Goal: Find specific page/section: Find specific page/section

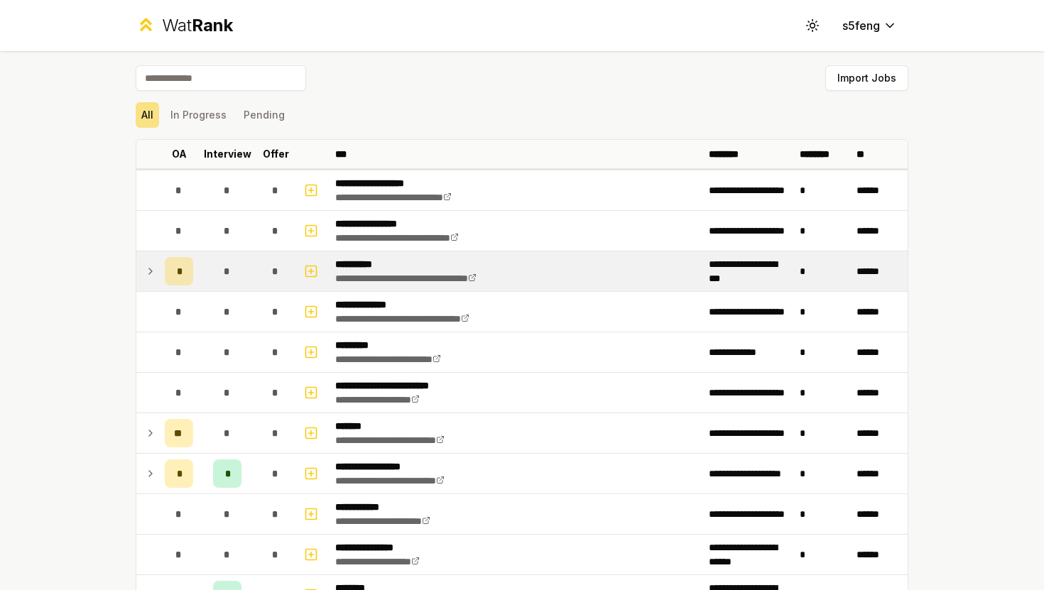
click at [153, 272] on icon at bounding box center [150, 271] width 11 height 17
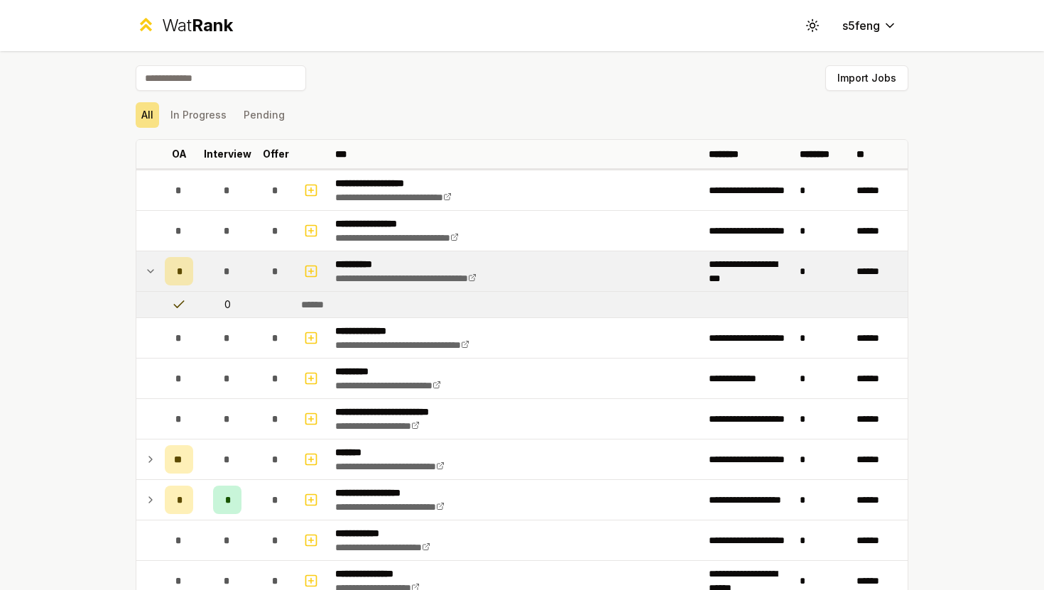
click at [153, 272] on icon at bounding box center [150, 271] width 11 height 17
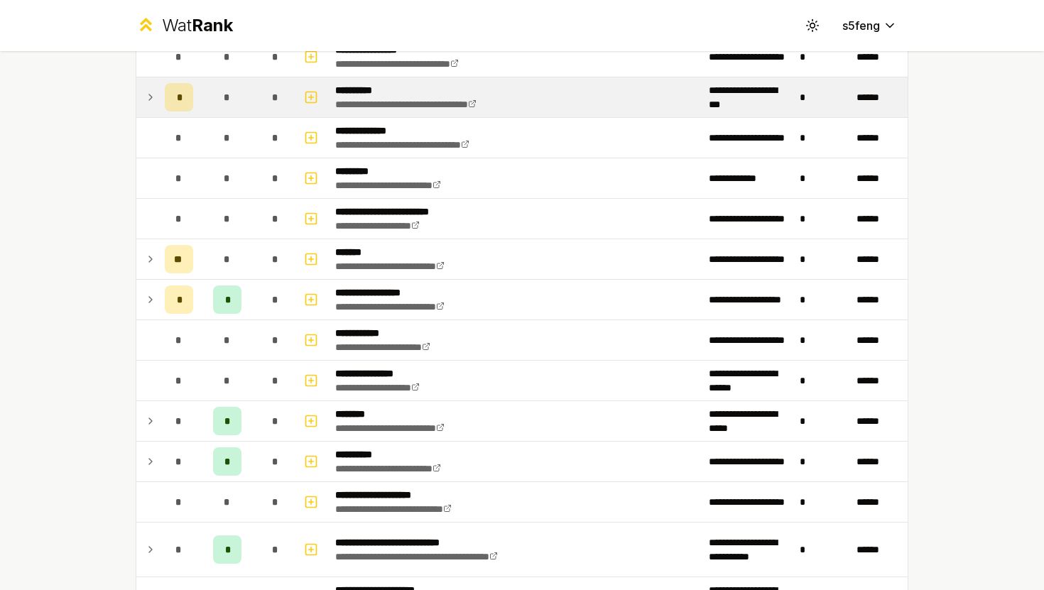
scroll to position [176, 0]
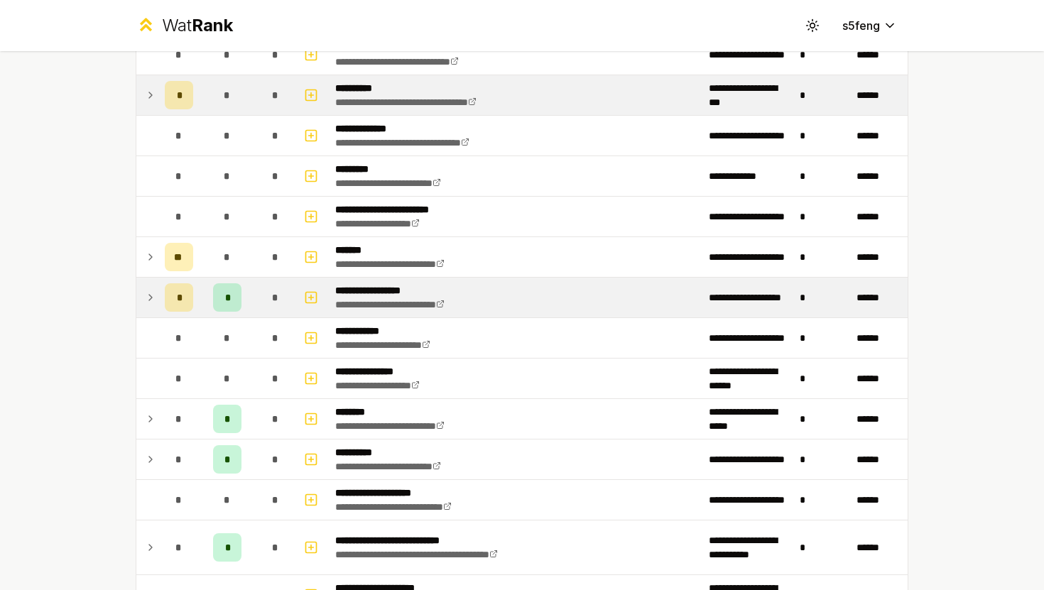
click at [151, 297] on icon at bounding box center [150, 298] width 3 height 6
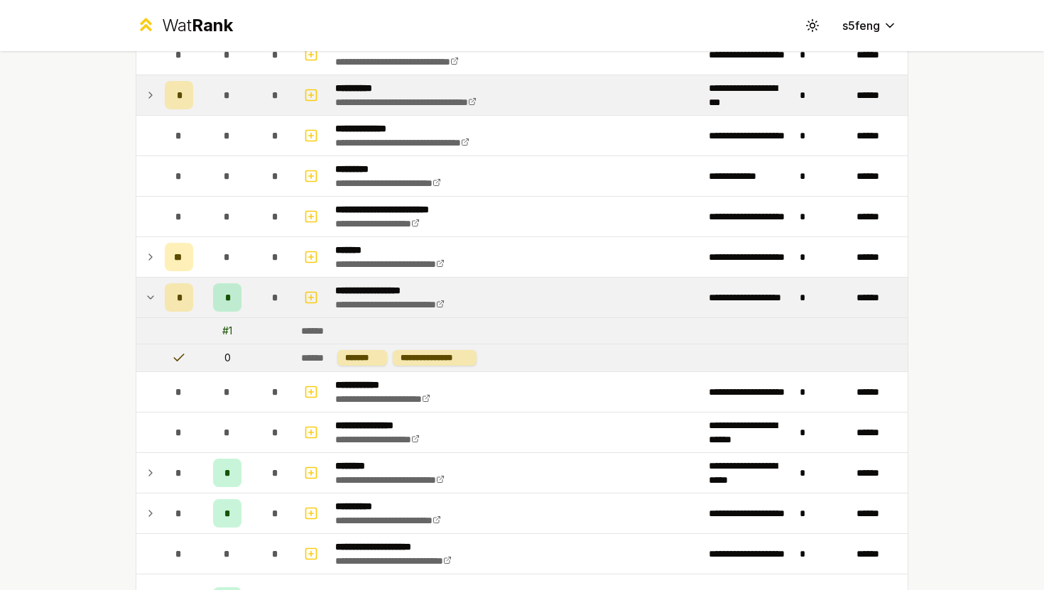
click at [151, 297] on icon at bounding box center [151, 297] width 6 height 3
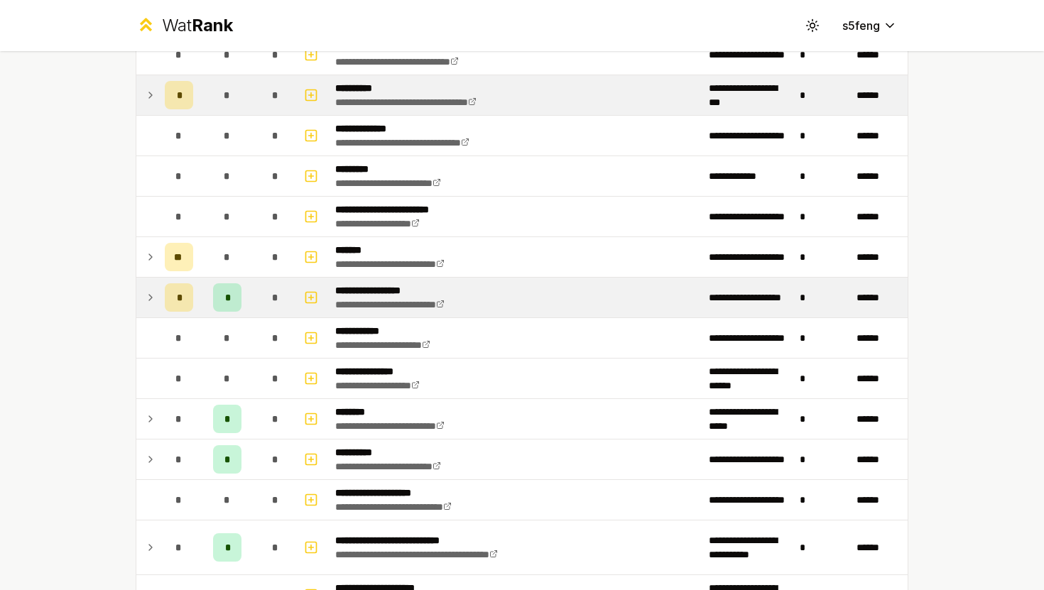
click at [148, 297] on icon at bounding box center [150, 297] width 11 height 17
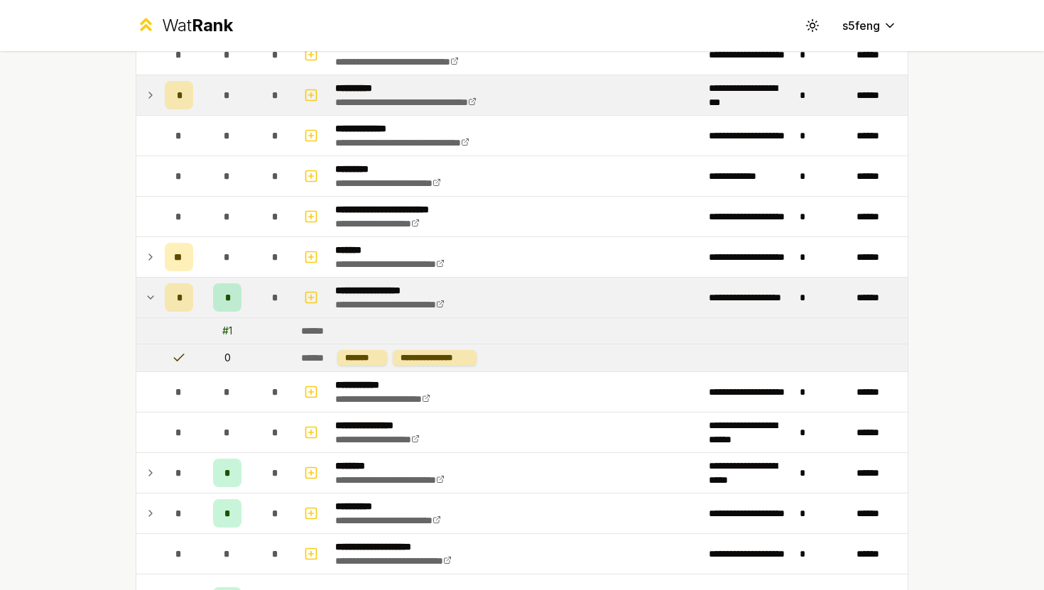
click at [148, 297] on icon at bounding box center [151, 297] width 6 height 3
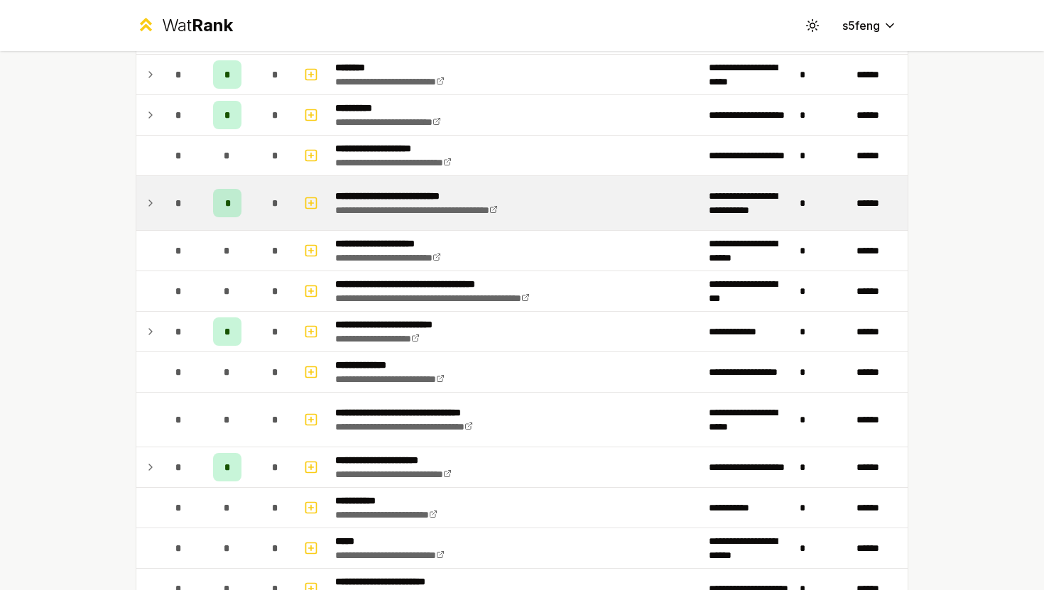
scroll to position [523, 0]
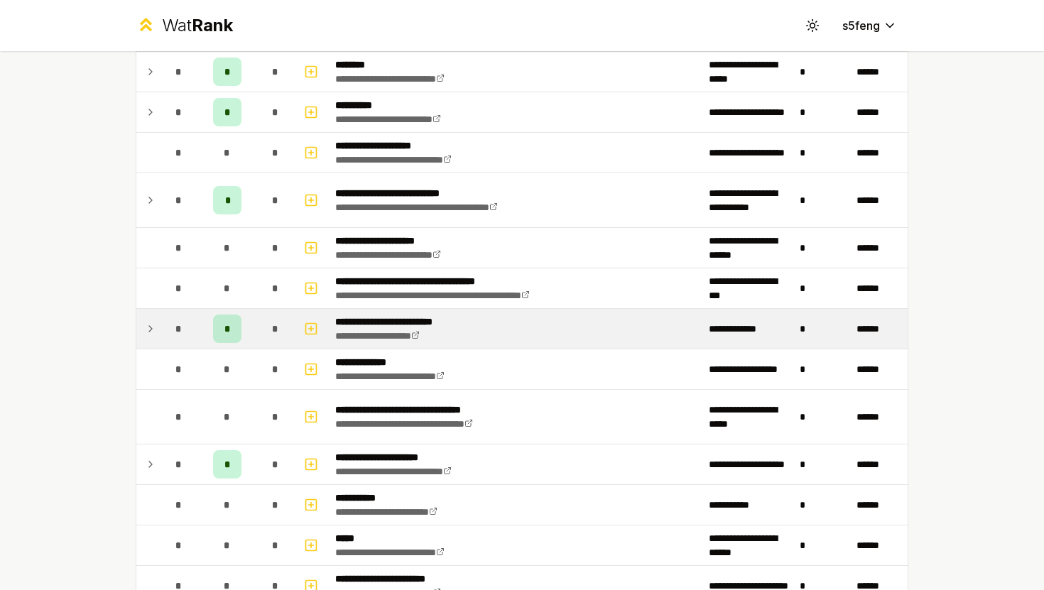
click at [143, 329] on td at bounding box center [147, 329] width 23 height 40
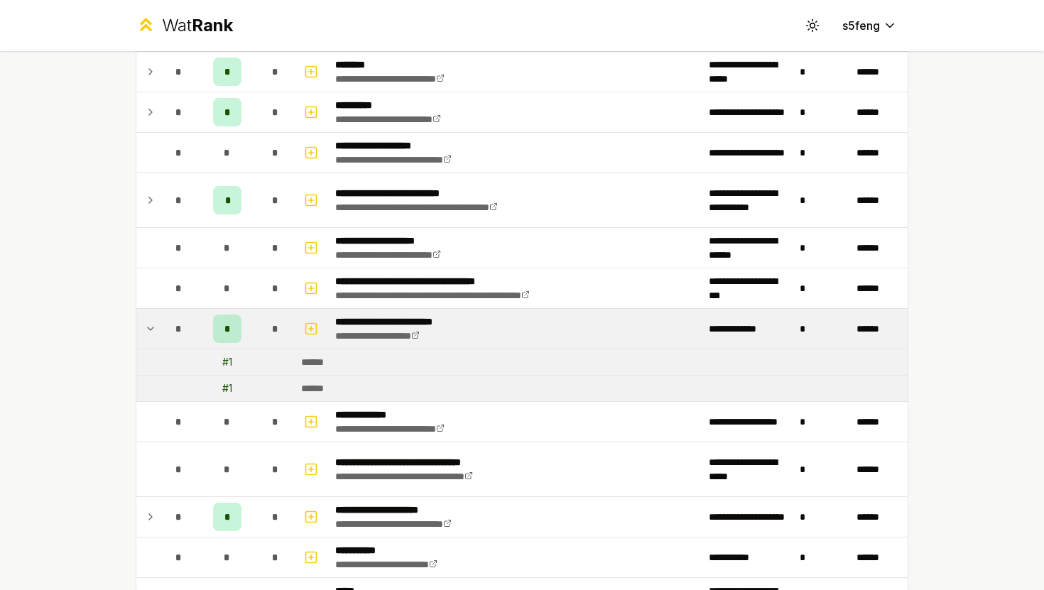
click at [143, 329] on td at bounding box center [147, 329] width 23 height 40
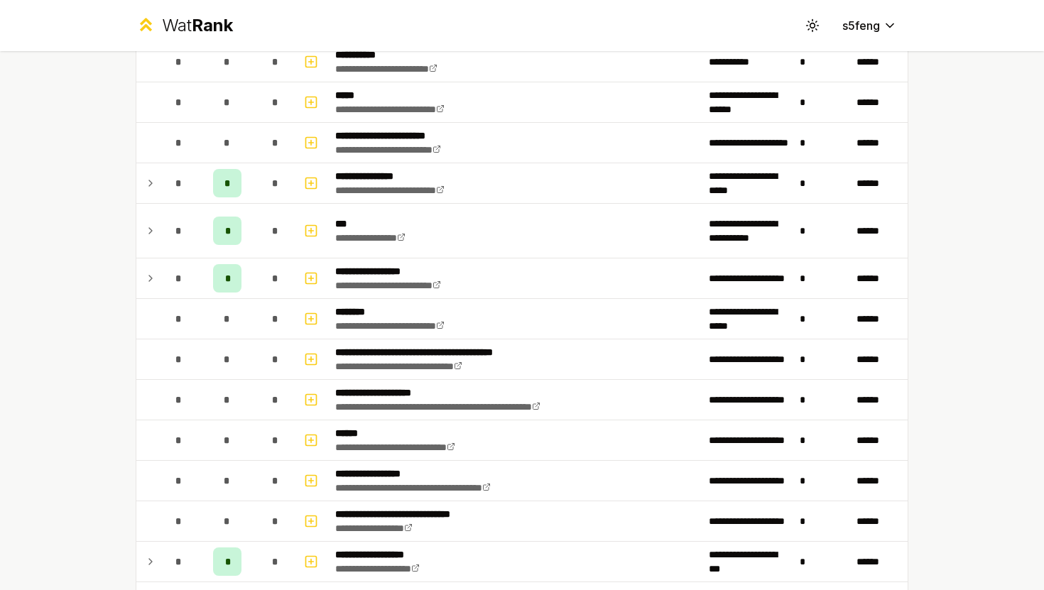
scroll to position [994, 0]
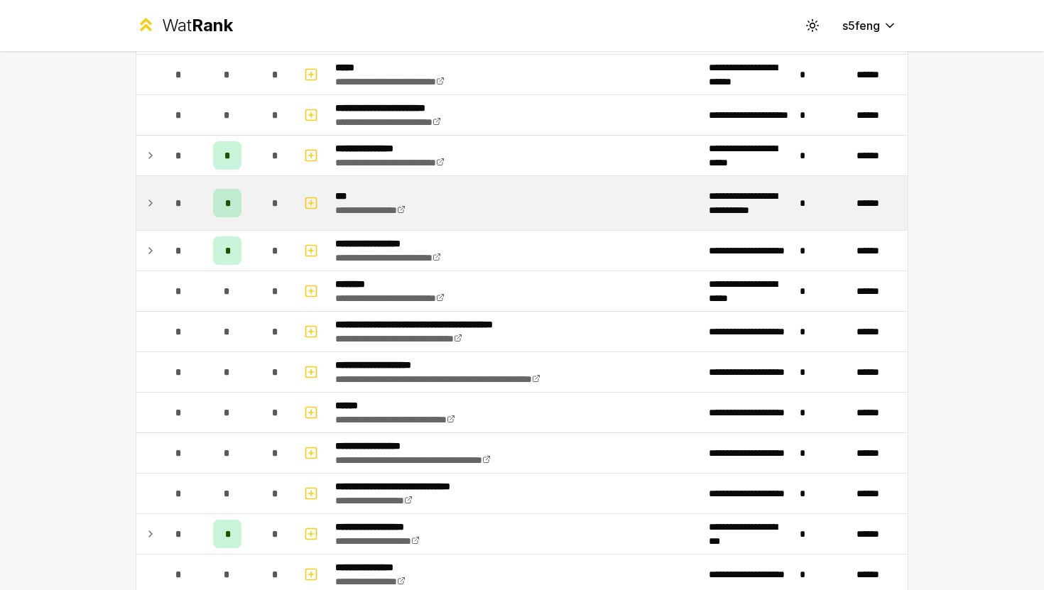
click at [151, 203] on icon at bounding box center [150, 203] width 11 height 17
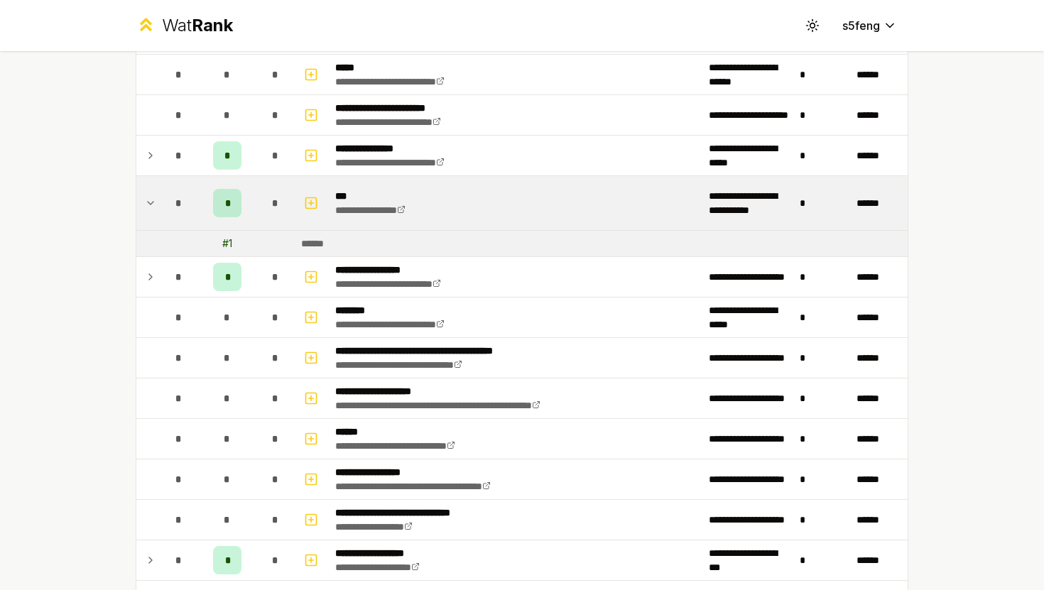
click at [151, 203] on icon at bounding box center [150, 203] width 11 height 17
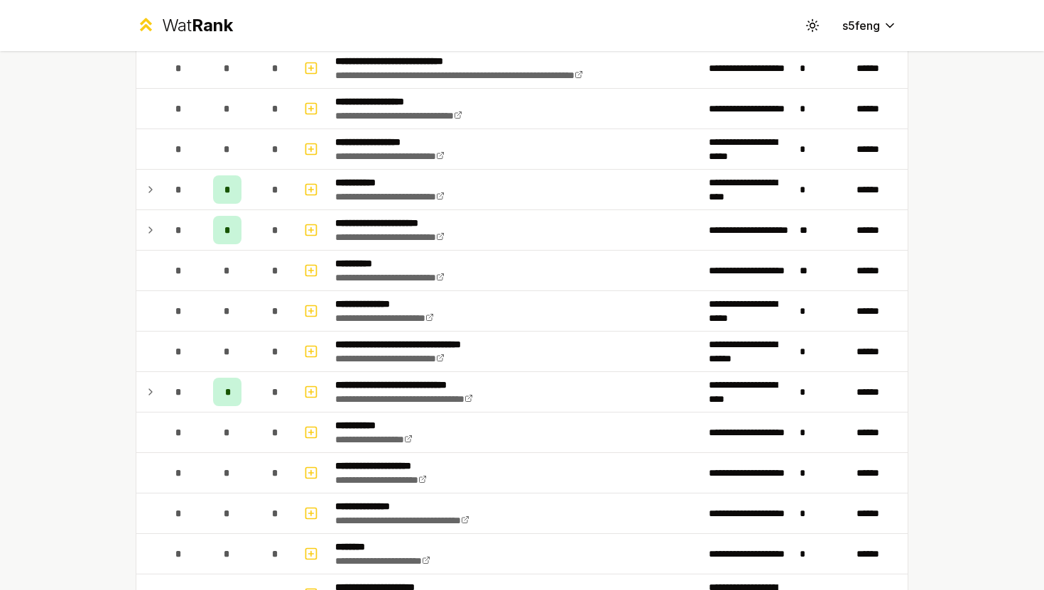
scroll to position [1551, 0]
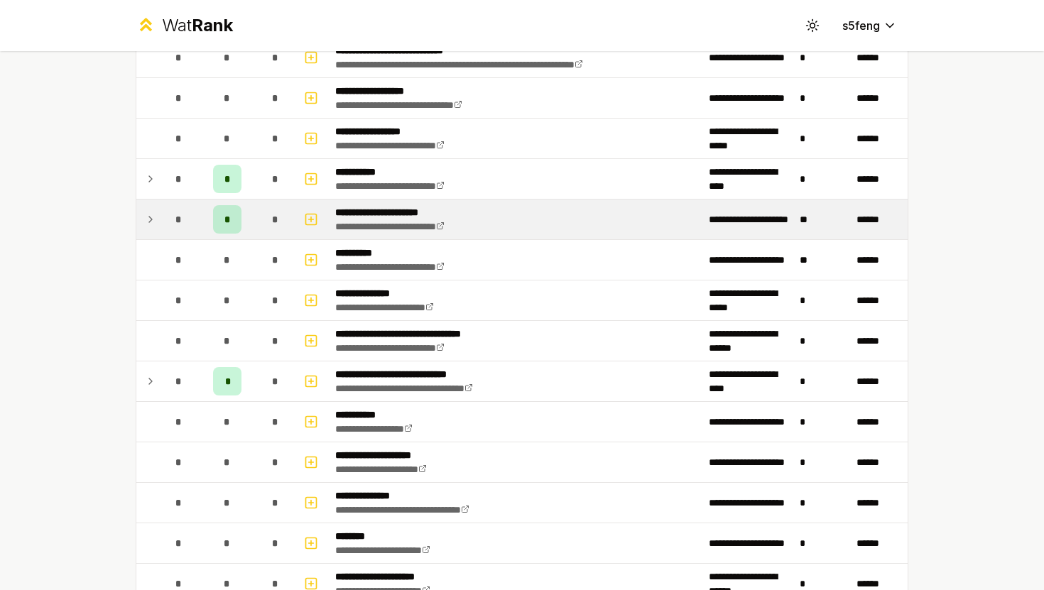
click at [143, 220] on td at bounding box center [147, 219] width 23 height 40
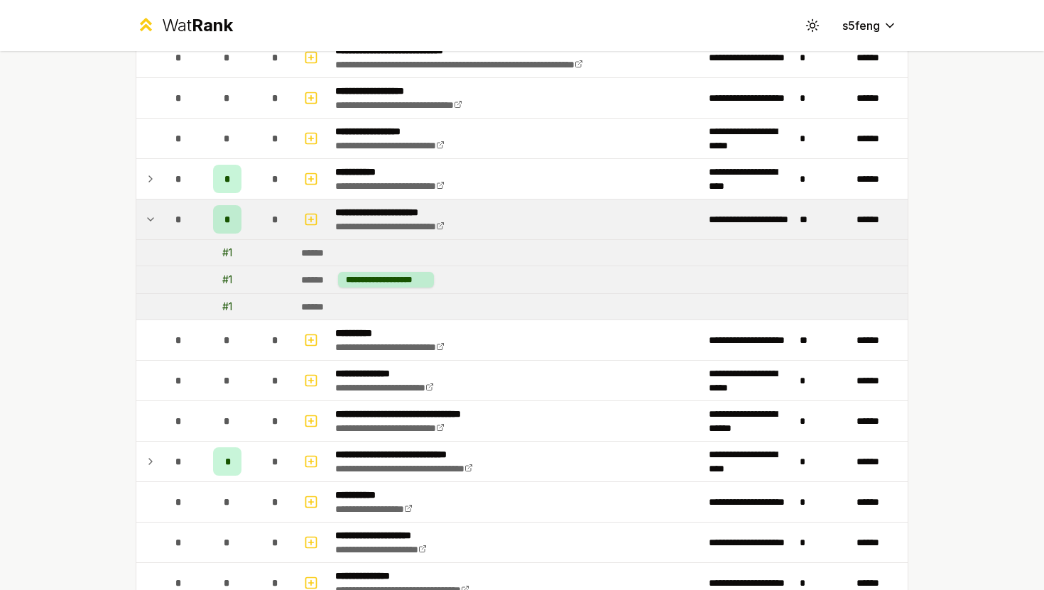
click at [143, 220] on td at bounding box center [147, 219] width 23 height 40
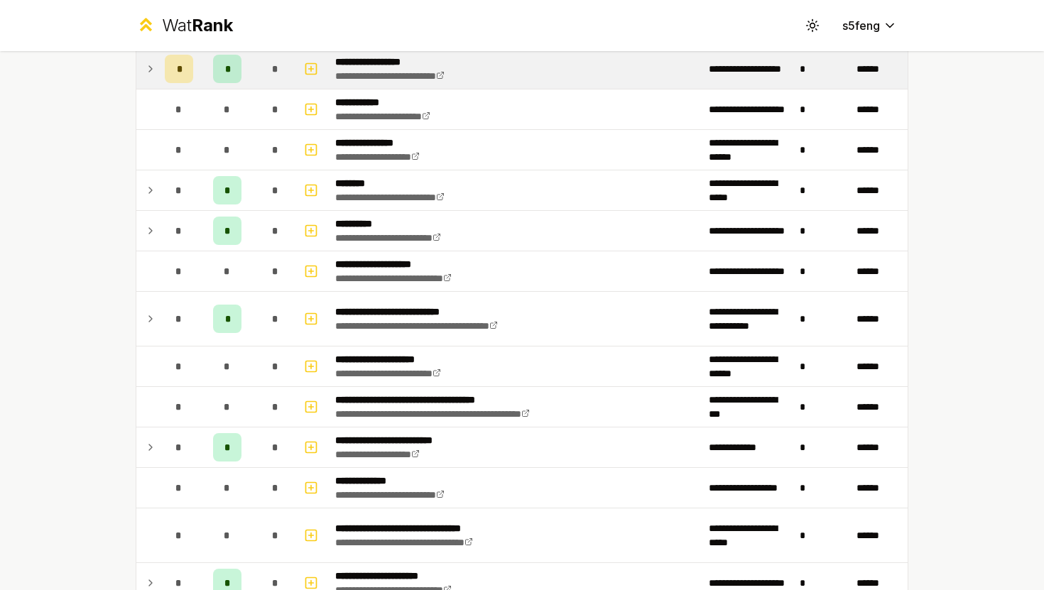
scroll to position [0, 0]
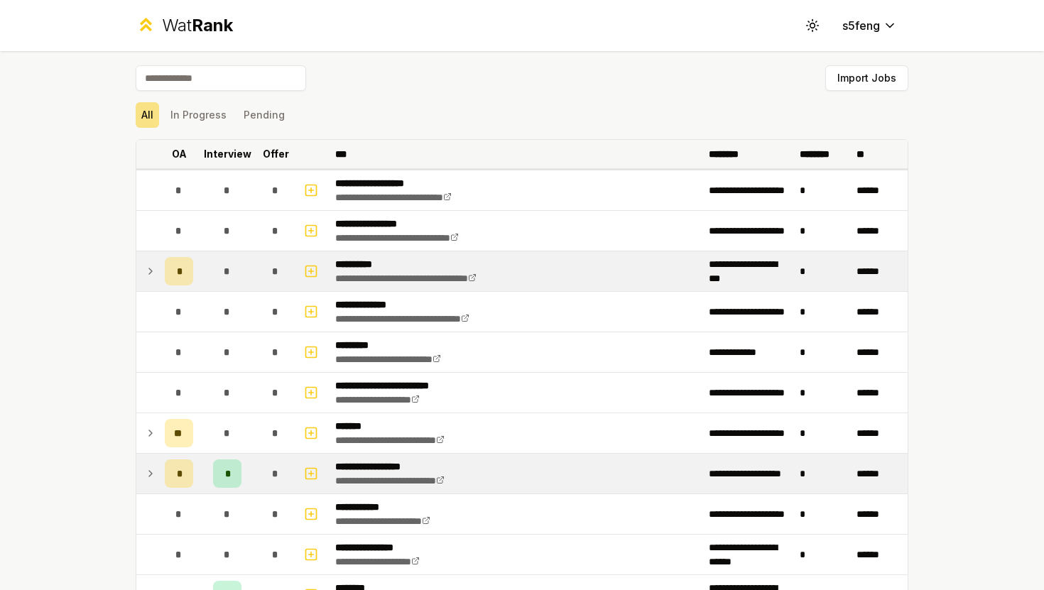
click at [719, 157] on p "********" at bounding box center [730, 154] width 42 height 14
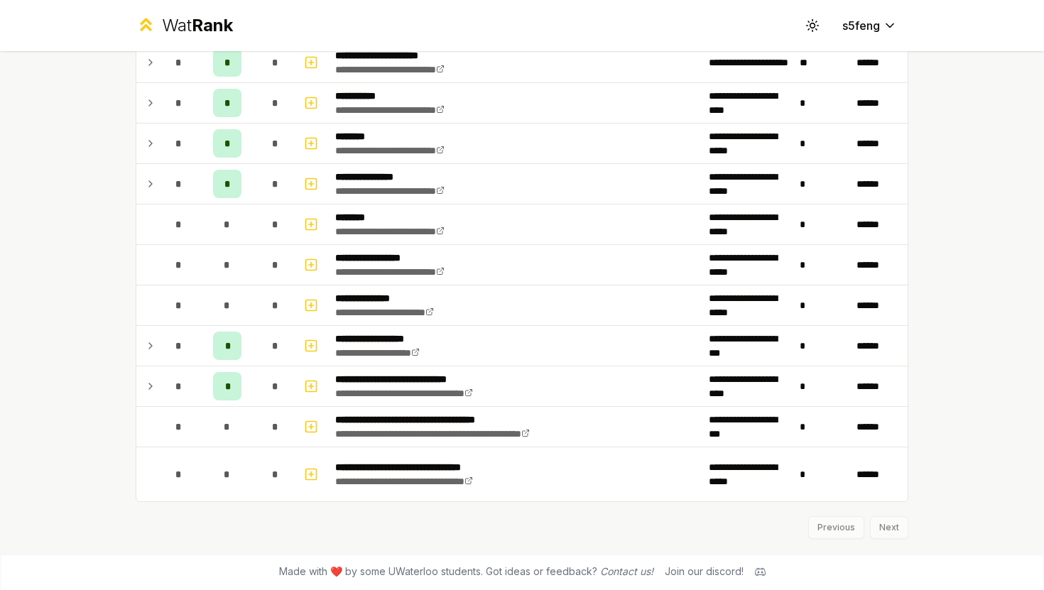
scroll to position [1706, 0]
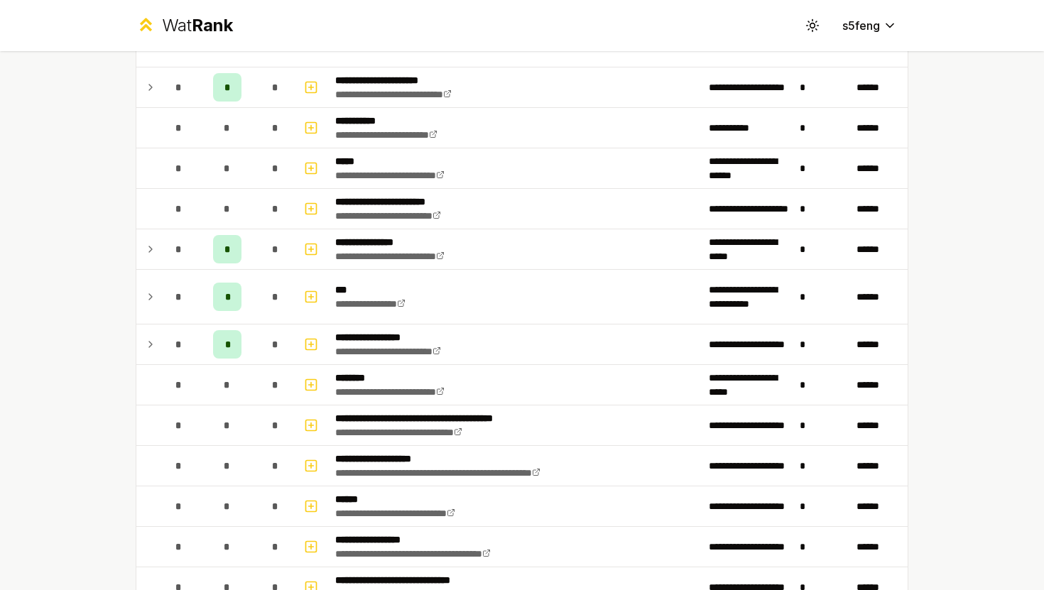
scroll to position [1350, 0]
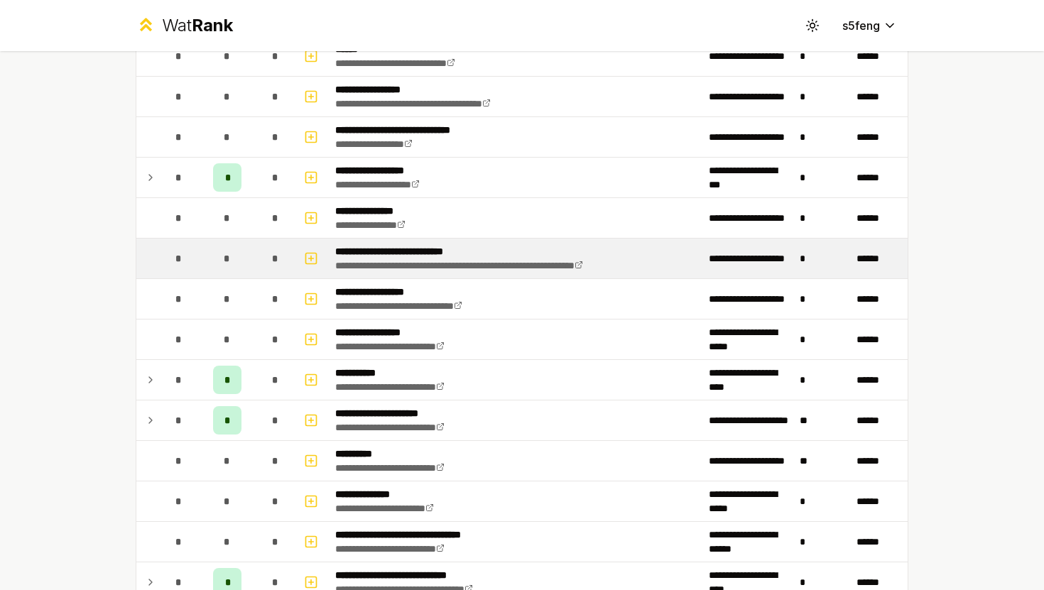
click at [471, 251] on p "**********" at bounding box center [496, 251] width 322 height 14
click at [509, 269] on link "**********" at bounding box center [459, 266] width 248 height 10
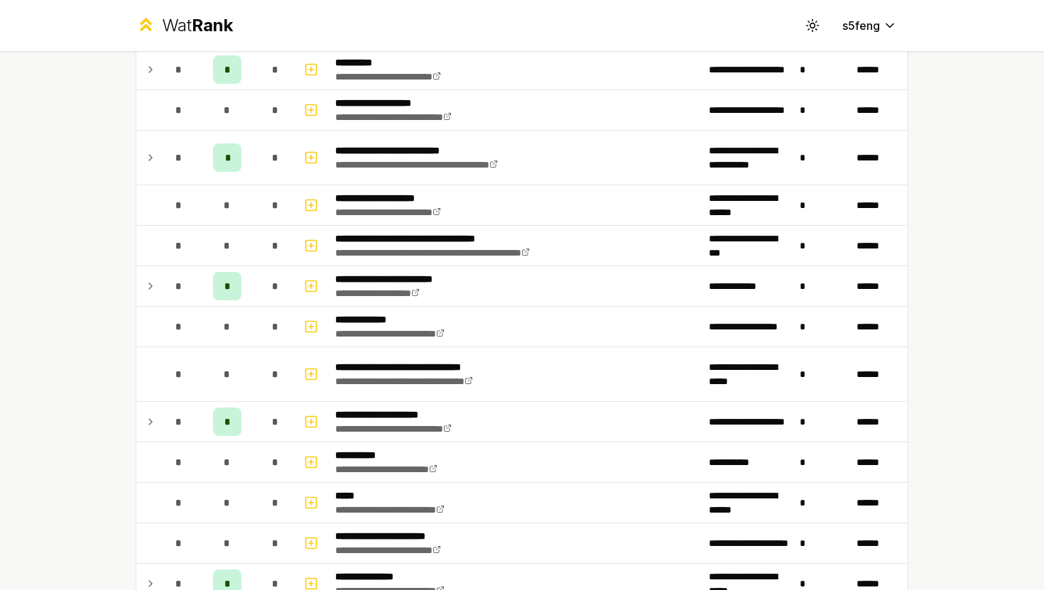
scroll to position [437, 0]
